Goal: Transaction & Acquisition: Purchase product/service

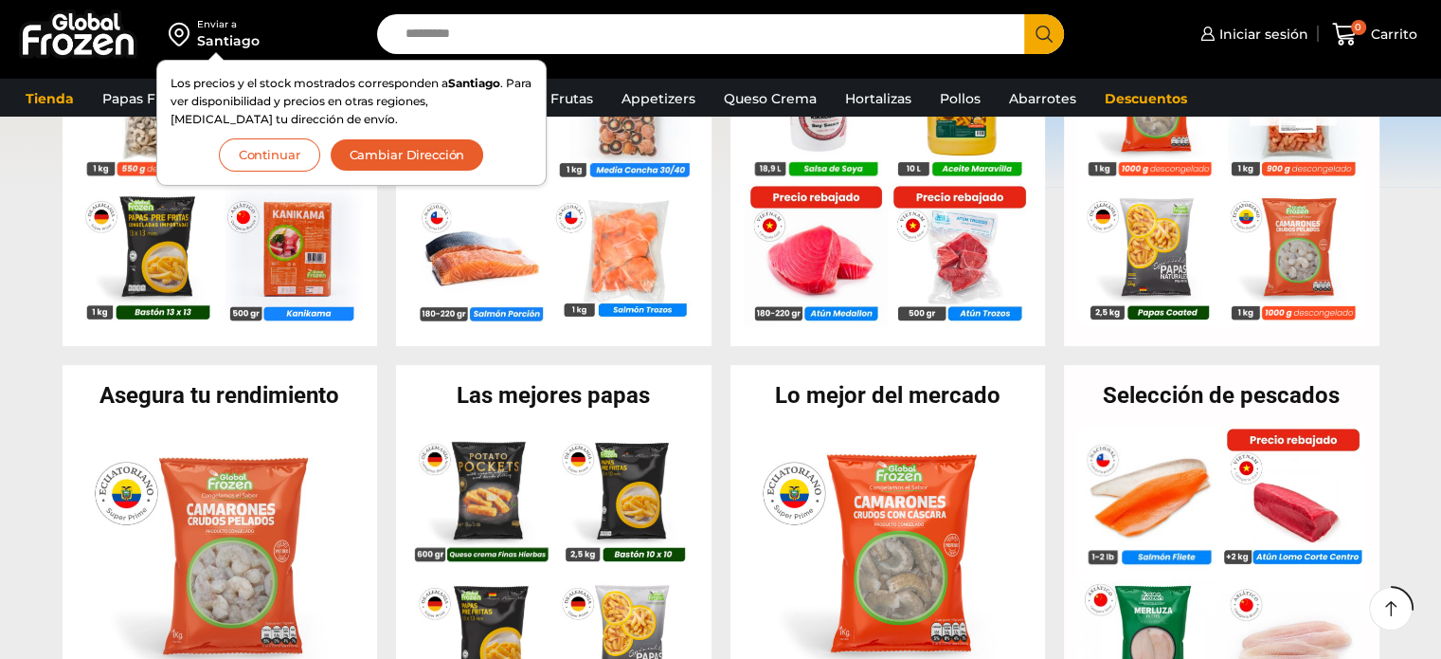
scroll to position [552, 0]
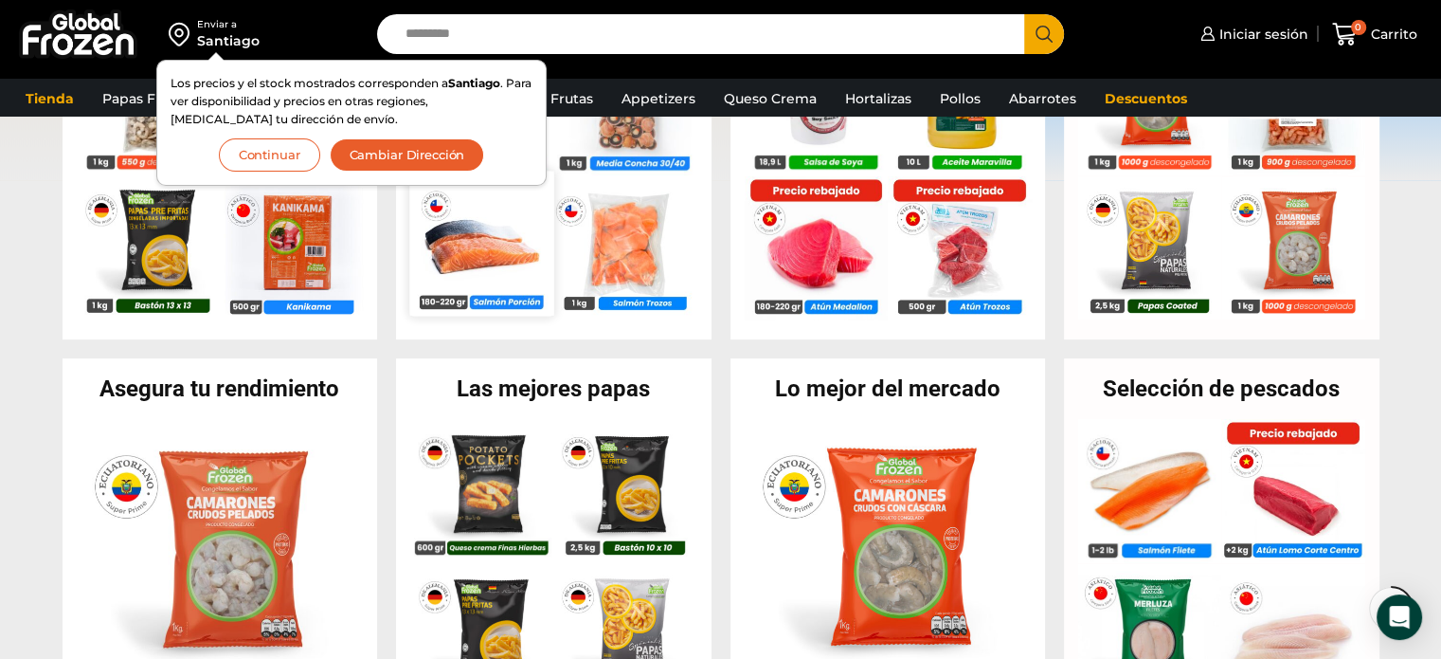
click at [531, 262] on img at bounding box center [481, 243] width 144 height 144
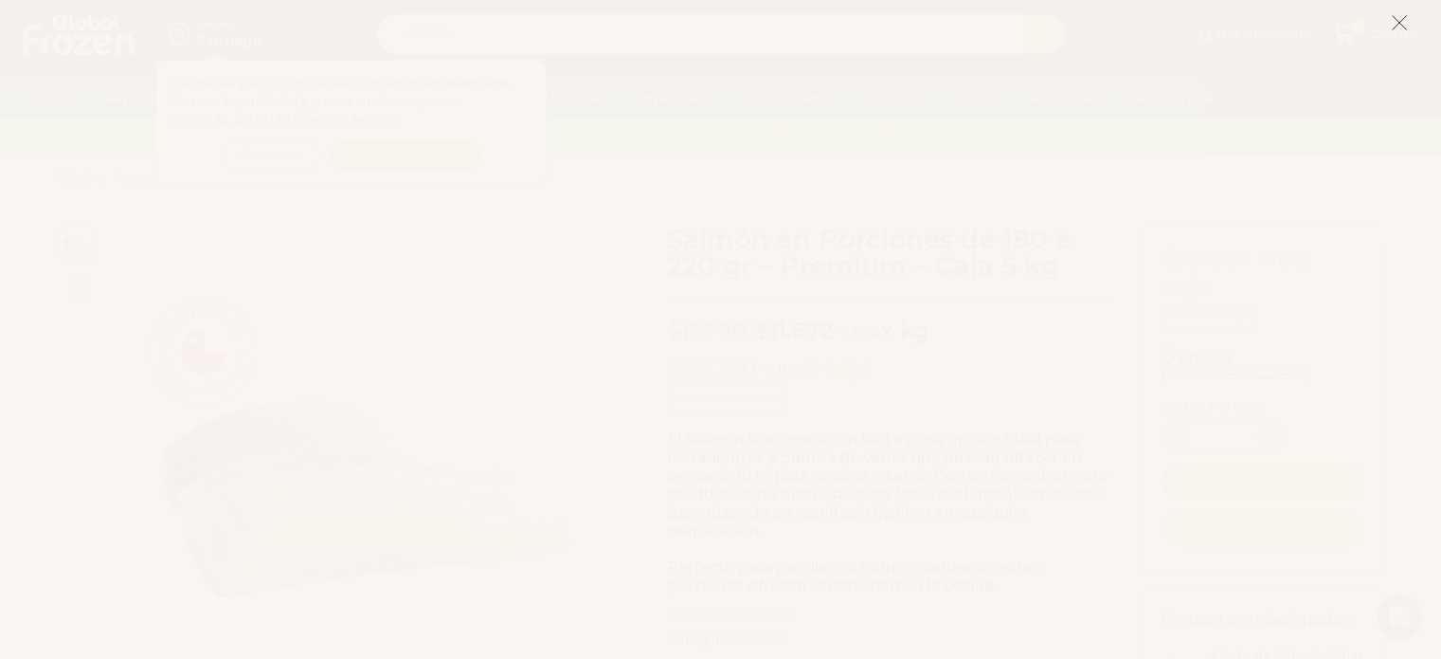
click at [1401, 20] on icon at bounding box center [1399, 22] width 17 height 17
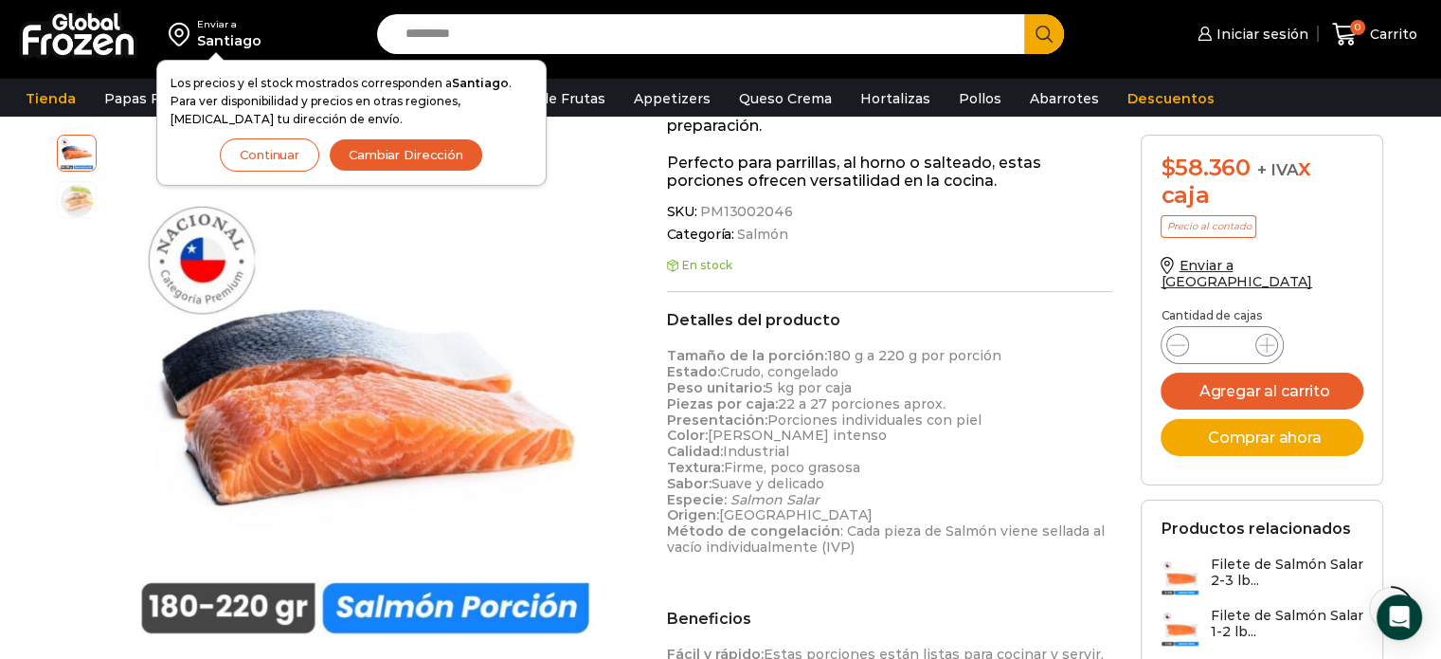
scroll to position [417, 0]
click at [273, 154] on button "Continuar" at bounding box center [269, 154] width 99 height 33
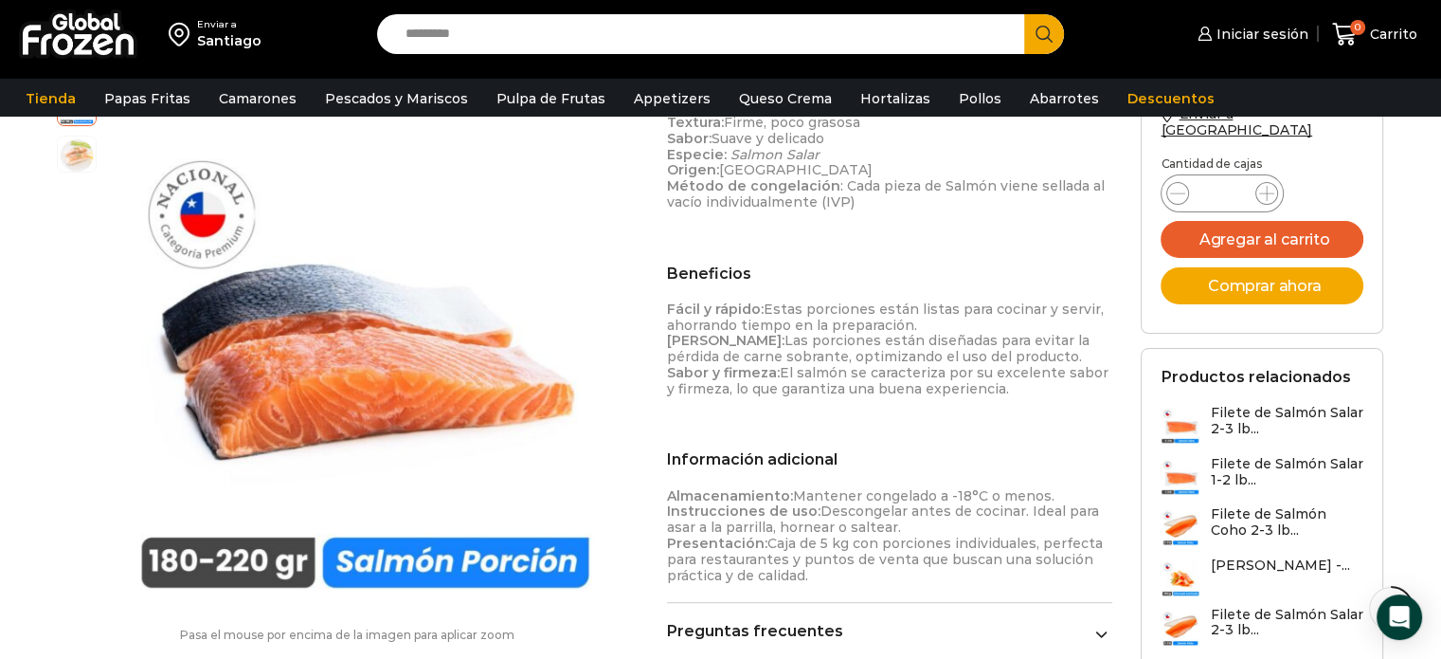
scroll to position [750, 0]
